Goal: Navigation & Orientation: Find specific page/section

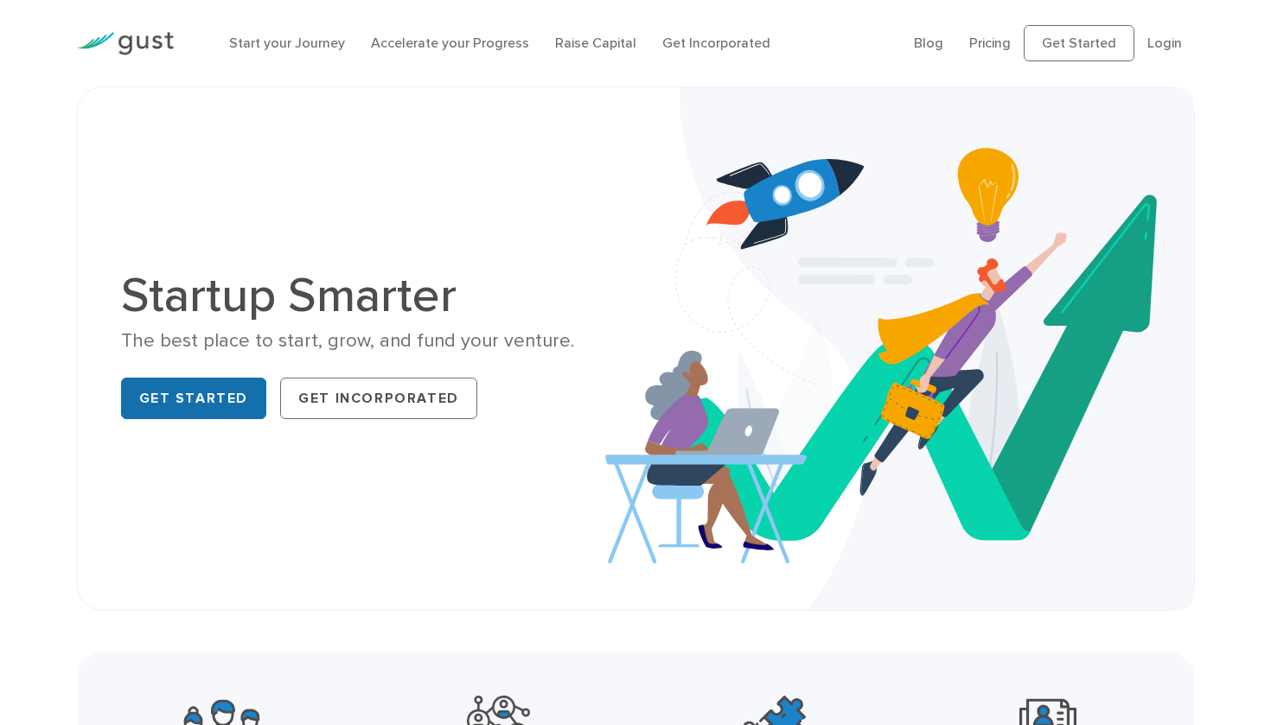
click at [216, 402] on link "Get Started" at bounding box center [194, 398] width 146 height 41
click at [999, 45] on link "Pricing" at bounding box center [989, 43] width 41 height 16
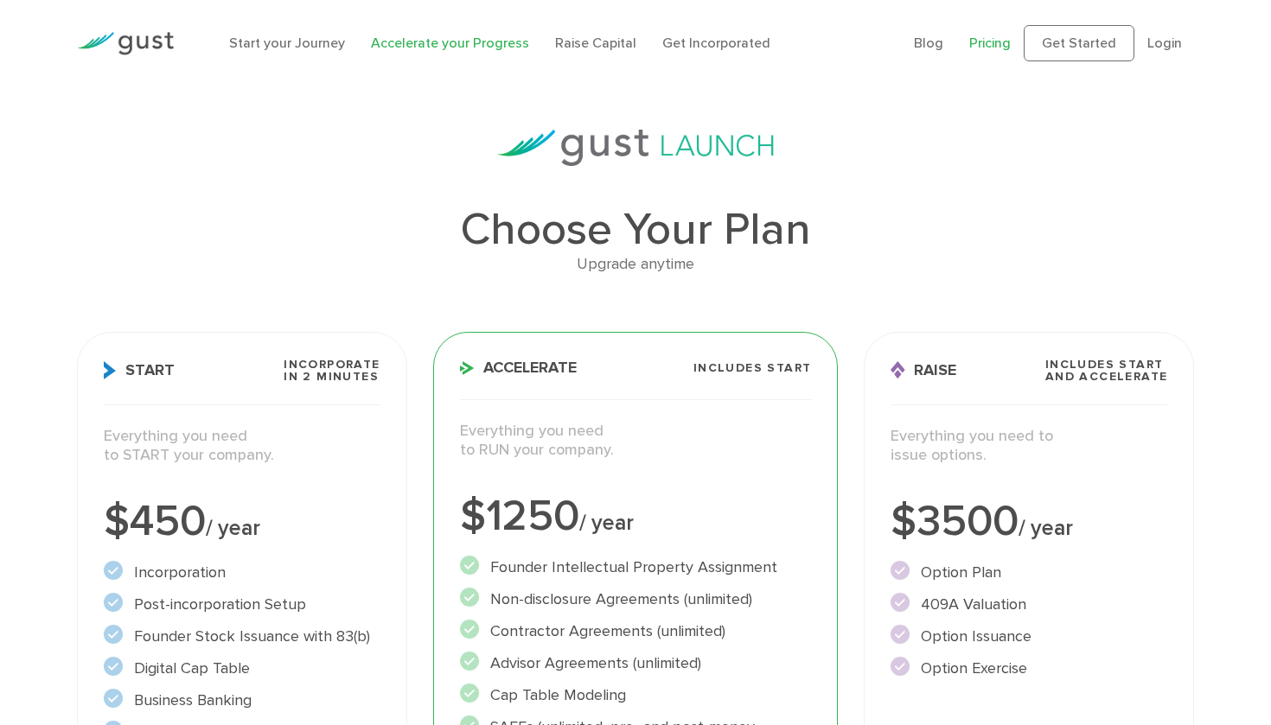
click at [472, 41] on link "Accelerate your Progress" at bounding box center [450, 43] width 158 height 16
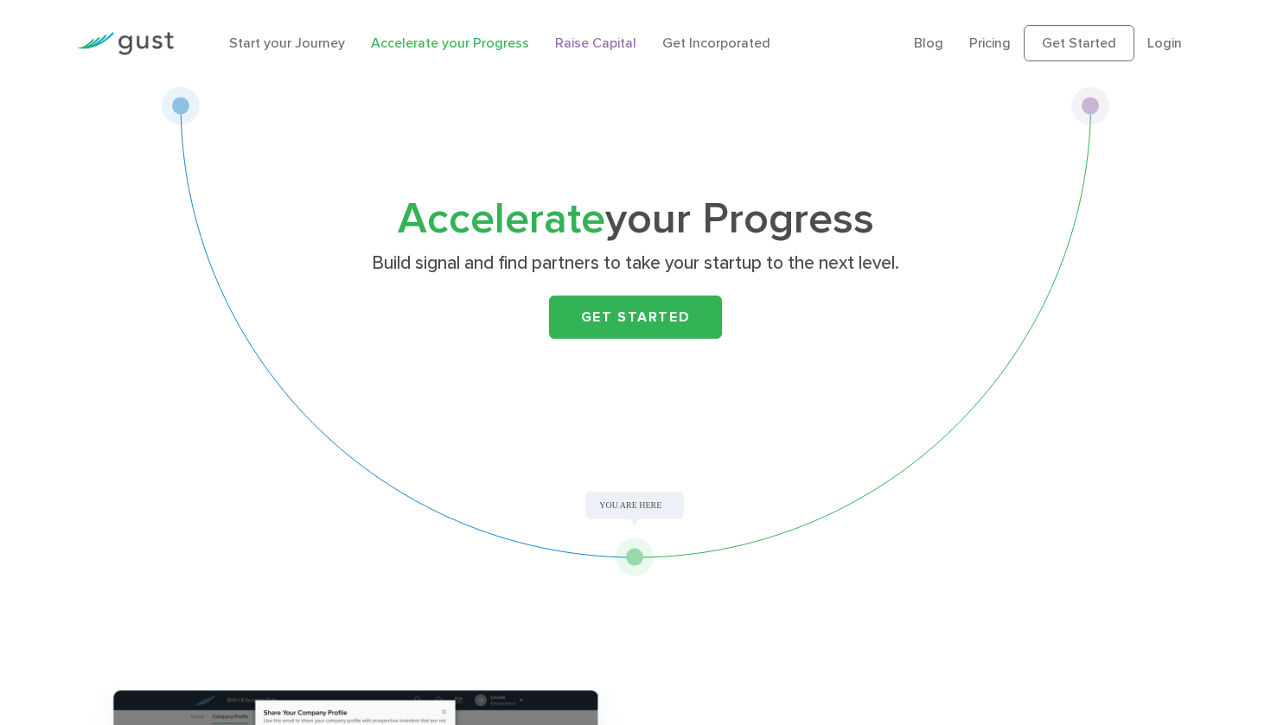
click at [603, 39] on link "Raise Capital" at bounding box center [595, 43] width 81 height 16
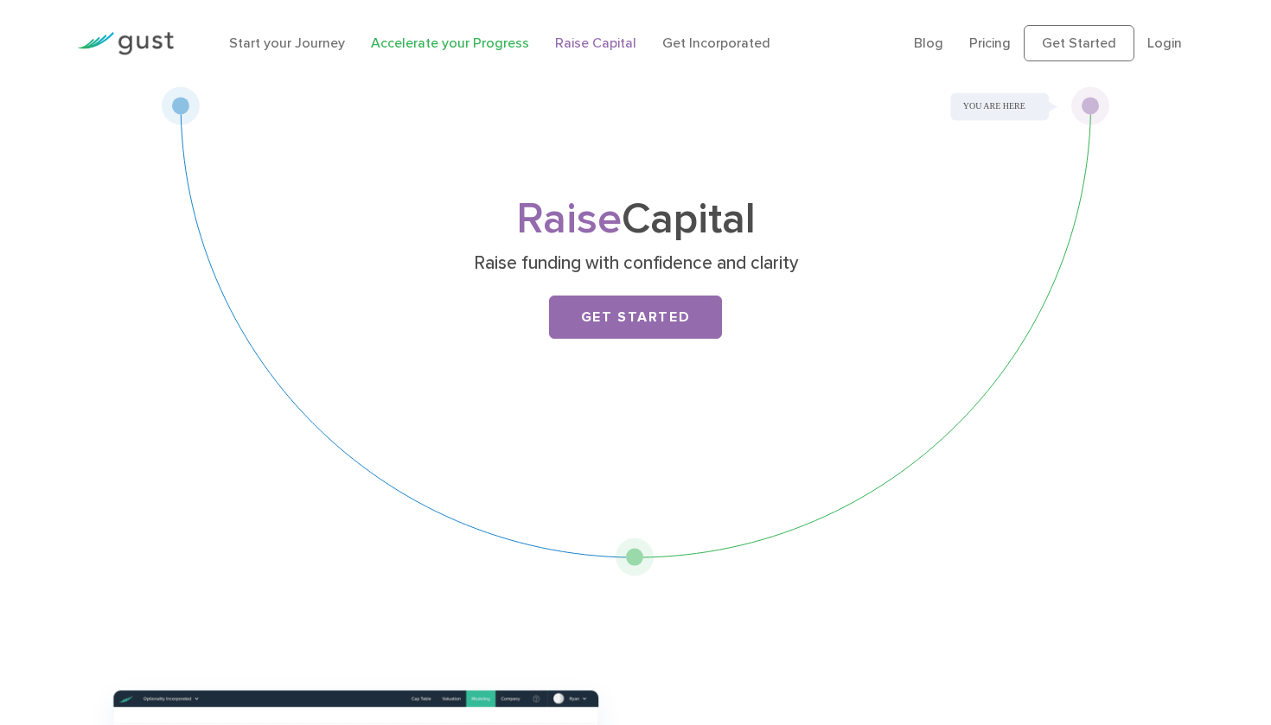
click at [481, 40] on link "Accelerate your Progress" at bounding box center [450, 43] width 158 height 16
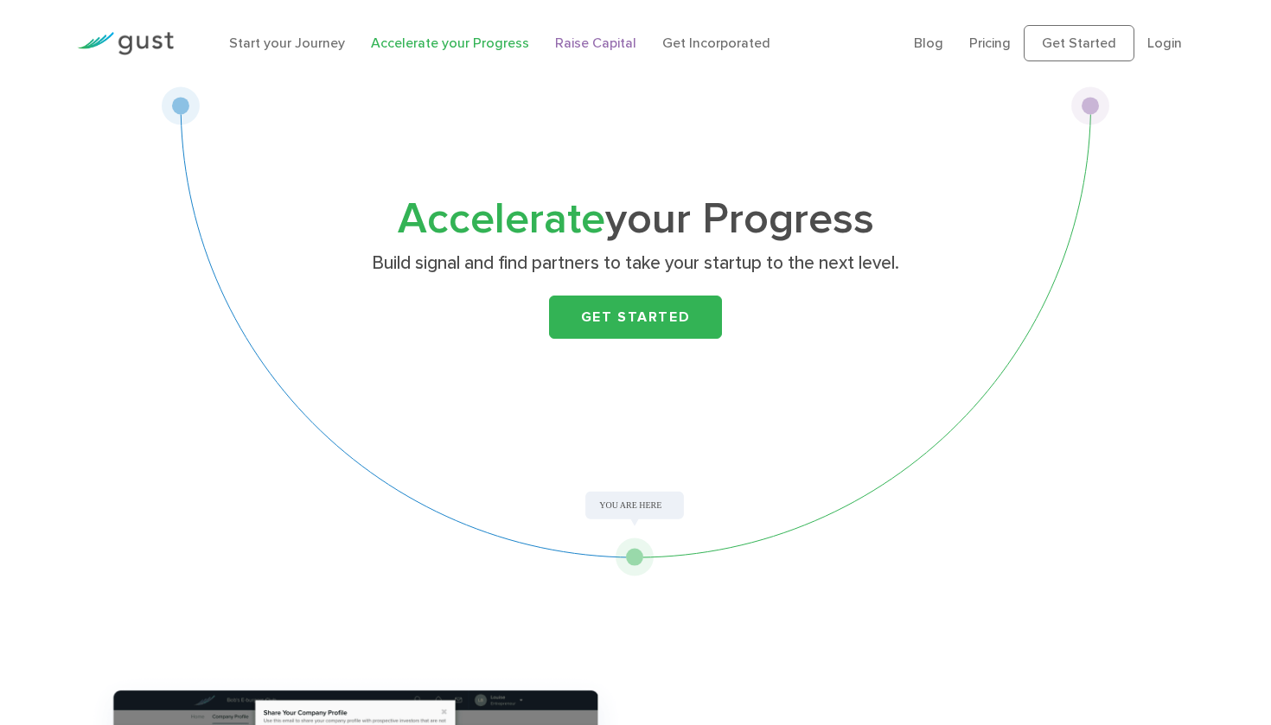
click at [608, 38] on link "Raise Capital" at bounding box center [595, 43] width 81 height 16
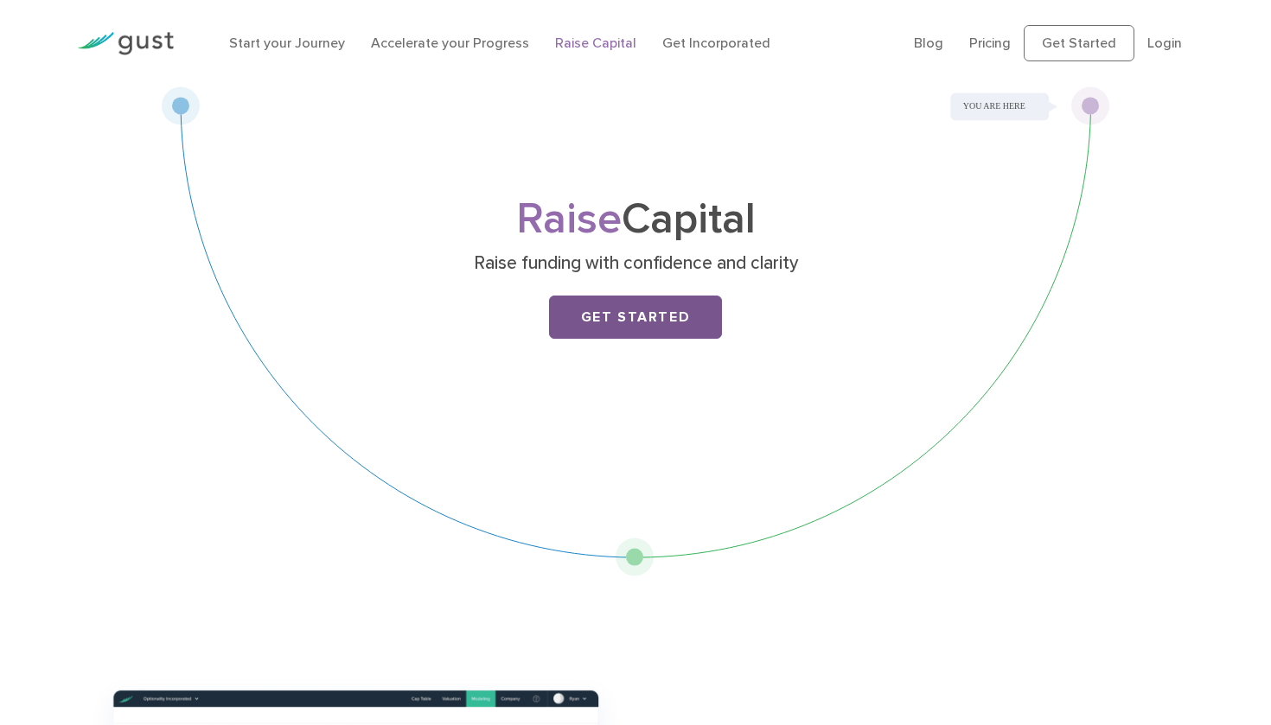
click at [652, 335] on link "Get Started" at bounding box center [635, 317] width 173 height 43
